Goal: Transaction & Acquisition: Purchase product/service

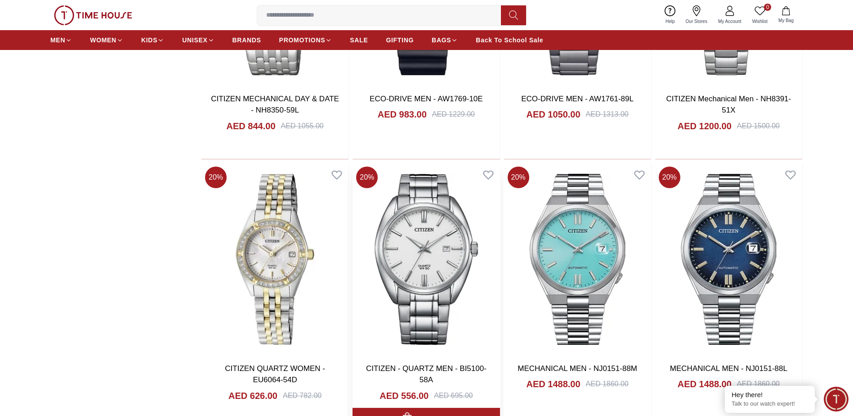
scroll to position [3869, 0]
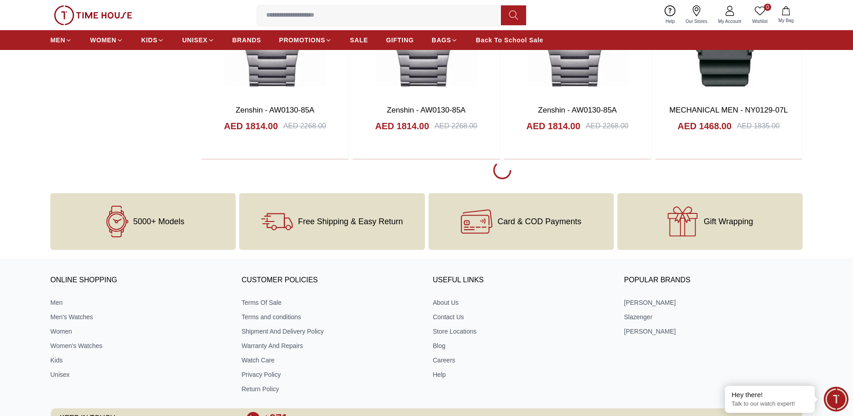
scroll to position [1665, 0]
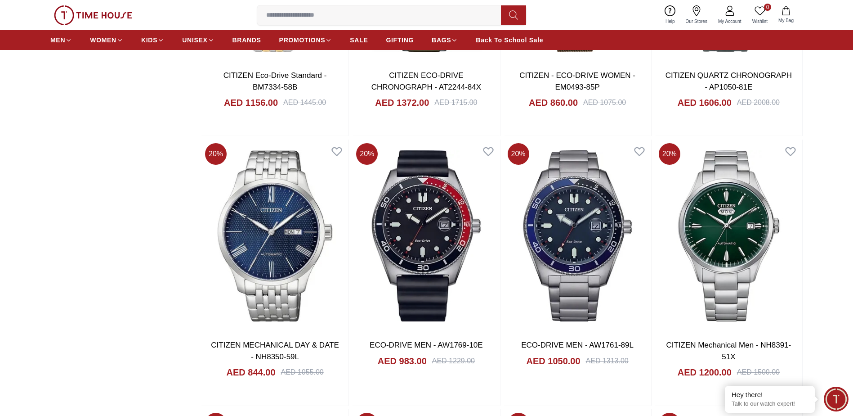
scroll to position [3914, 0]
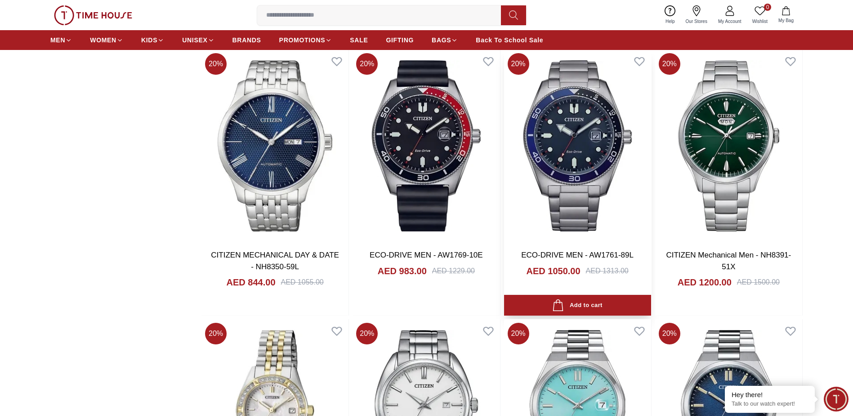
click at [583, 156] on img at bounding box center [577, 145] width 147 height 193
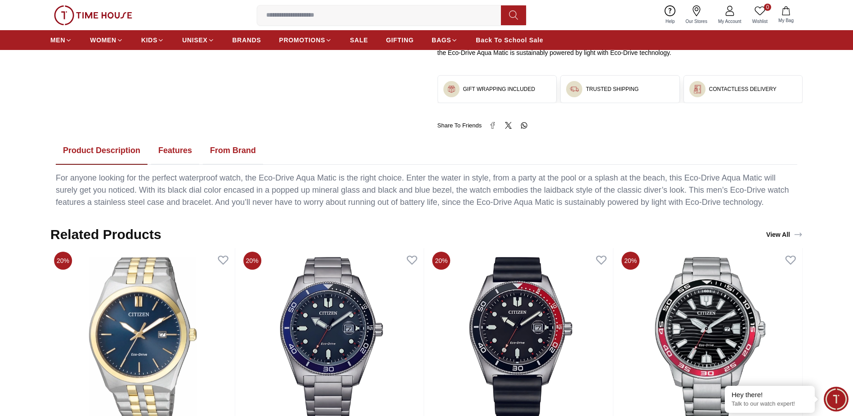
scroll to position [270, 0]
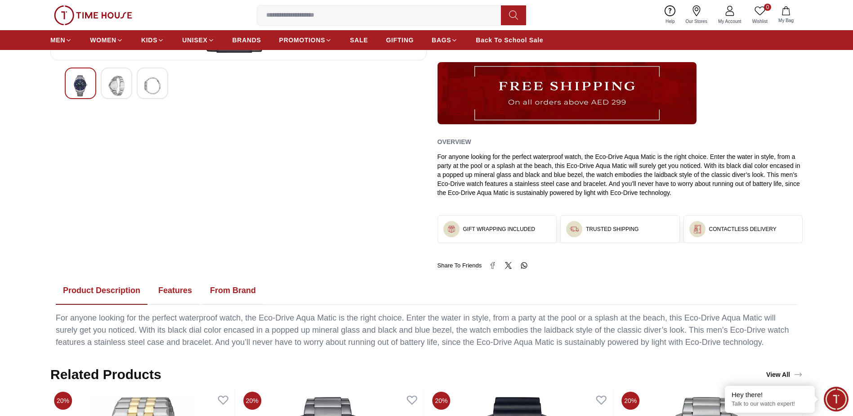
click at [177, 285] on button "Features" at bounding box center [175, 291] width 48 height 28
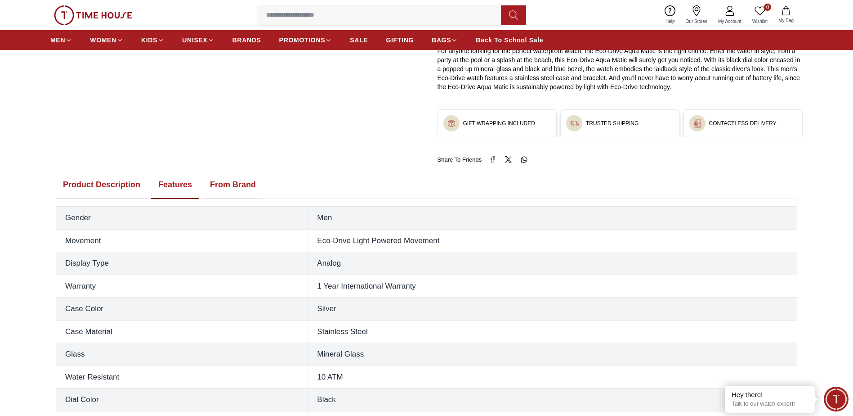
scroll to position [225, 0]
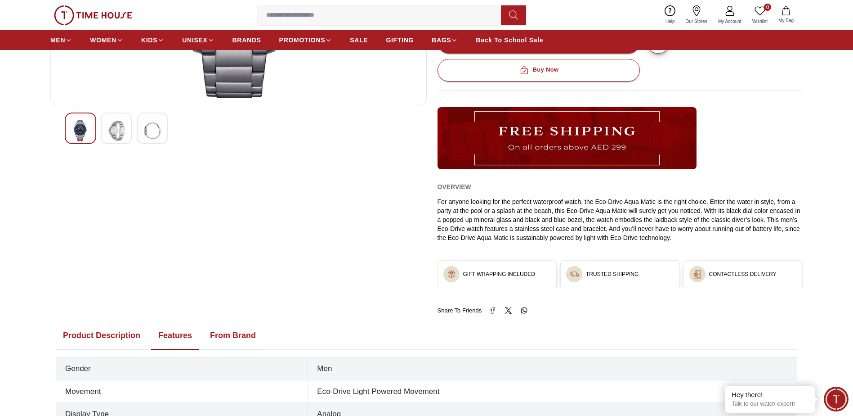
click at [229, 337] on button "From Brand" at bounding box center [233, 336] width 60 height 28
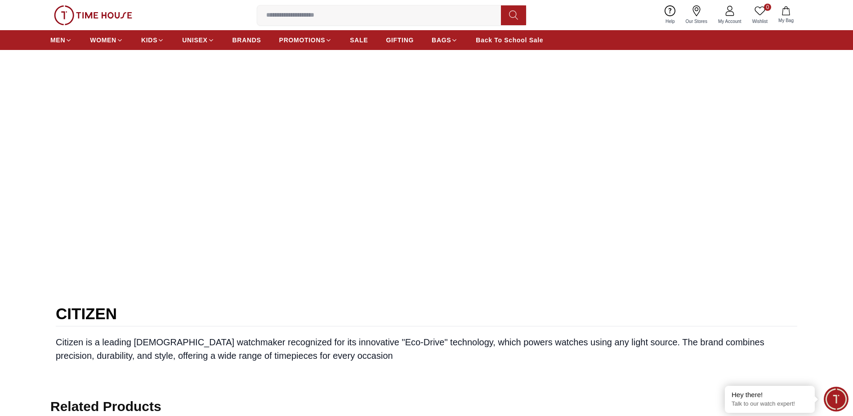
scroll to position [405, 0]
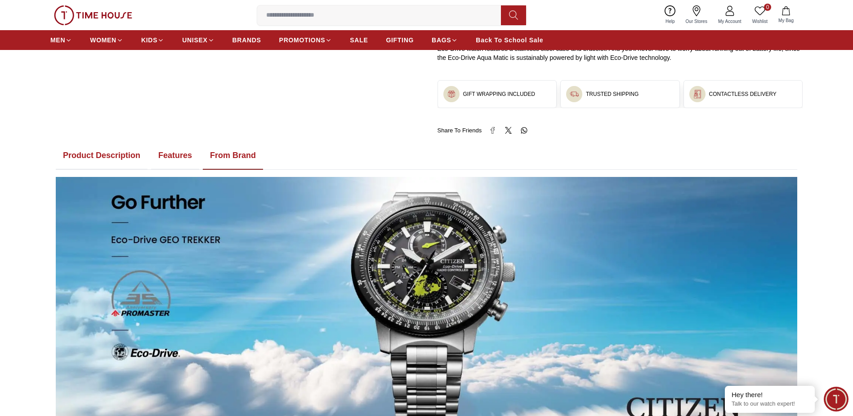
click at [180, 158] on button "Features" at bounding box center [175, 156] width 48 height 28
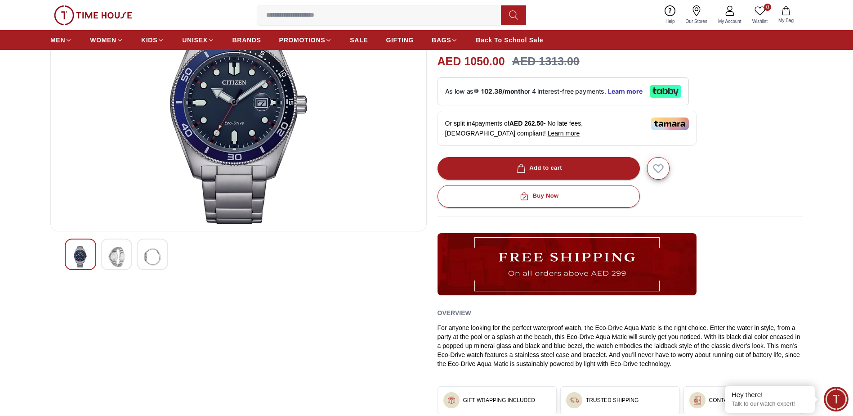
scroll to position [0, 0]
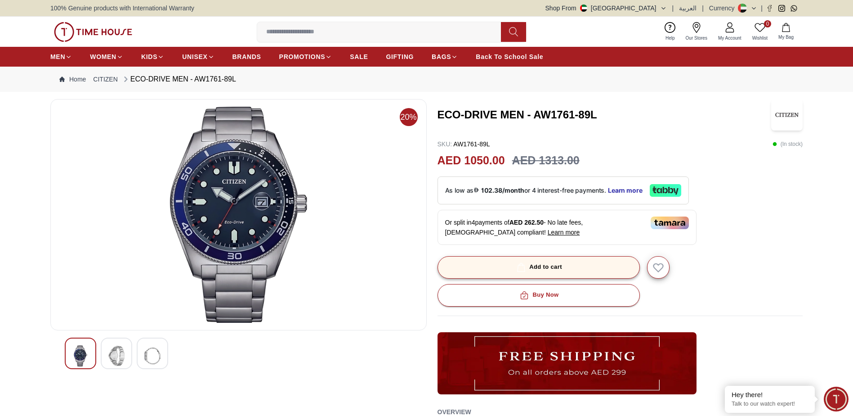
click at [505, 277] on button "Add to cart" at bounding box center [539, 267] width 202 height 22
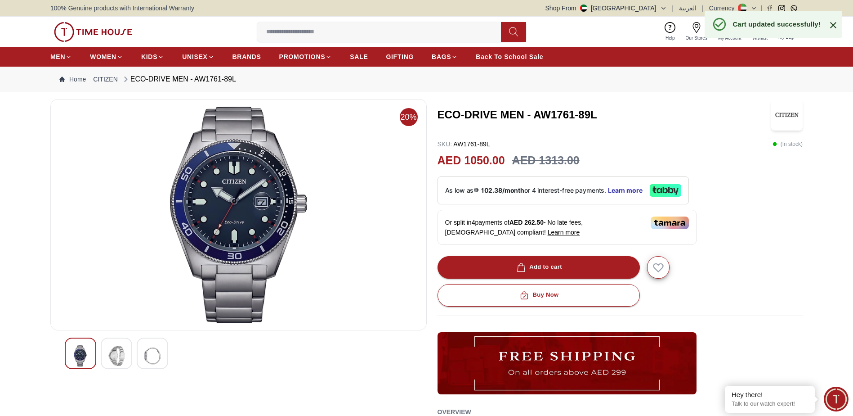
click at [832, 27] on icon at bounding box center [834, 25] width 6 height 6
click at [793, 28] on button "1 My Bag" at bounding box center [786, 31] width 26 height 21
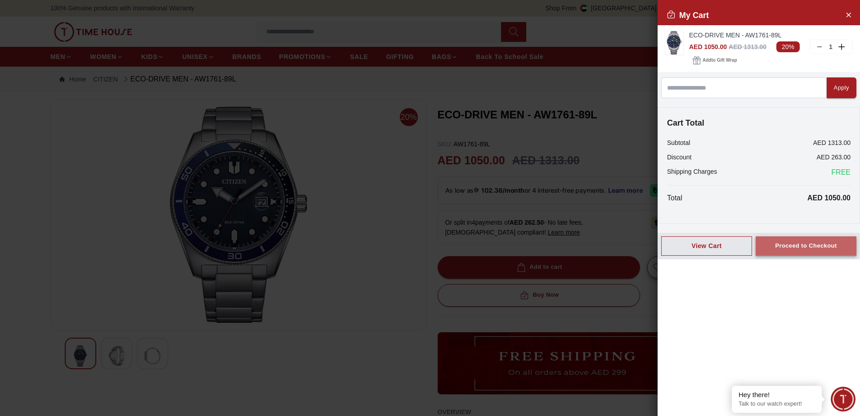
click at [805, 247] on div "Proceed to Checkout" at bounding box center [806, 246] width 62 height 10
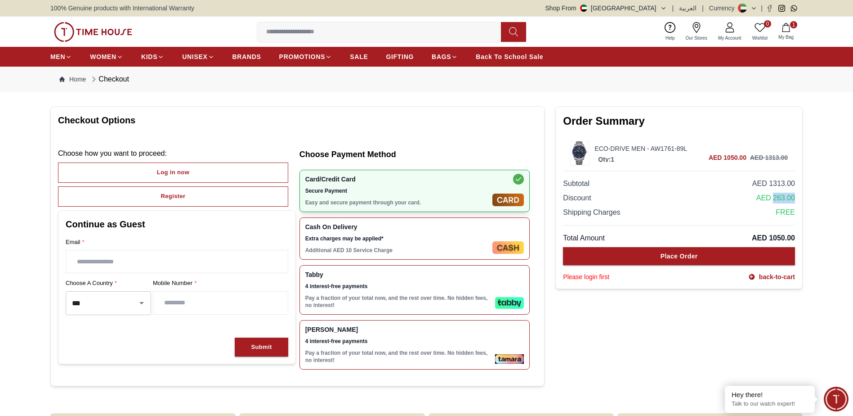
drag, startPoint x: 774, startPoint y: 194, endPoint x: 798, endPoint y: 194, distance: 23.4
click at [798, 194] on div "Order Summary ECO-DRIVE MEN - AW1761-89L Qty: 1 AED 1050.00 AED 1313.00 Subtota…" at bounding box center [679, 197] width 247 height 183
drag, startPoint x: 798, startPoint y: 194, endPoint x: 818, endPoint y: 251, distance: 60.3
click at [823, 251] on section "Checkout Options Choose how you want to proceed : Log in now Register Continue …" at bounding box center [426, 248] width 853 height 294
